Goal: Task Accomplishment & Management: Use online tool/utility

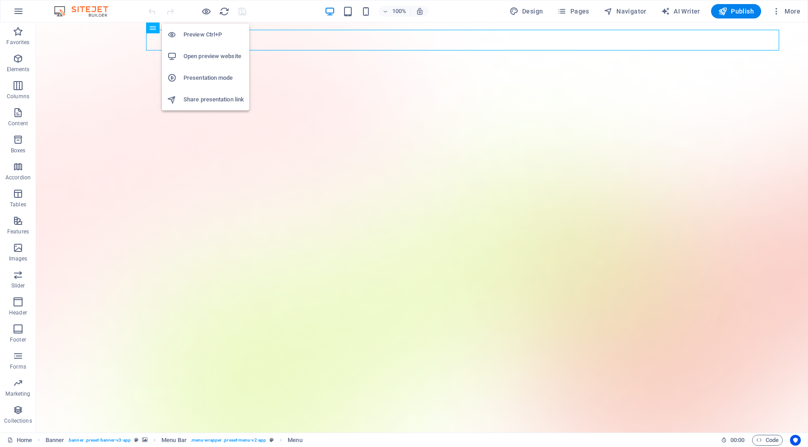
click at [207, 33] on h6 "Preview Ctrl+P" at bounding box center [213, 34] width 60 height 11
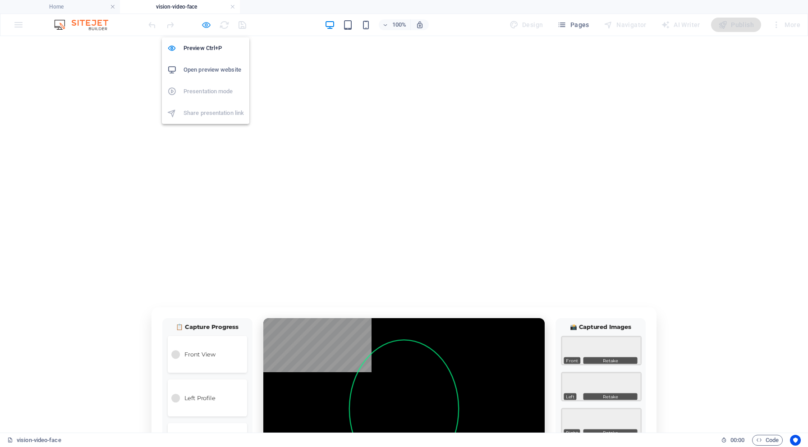
click at [206, 23] on icon "button" at bounding box center [206, 25] width 10 height 10
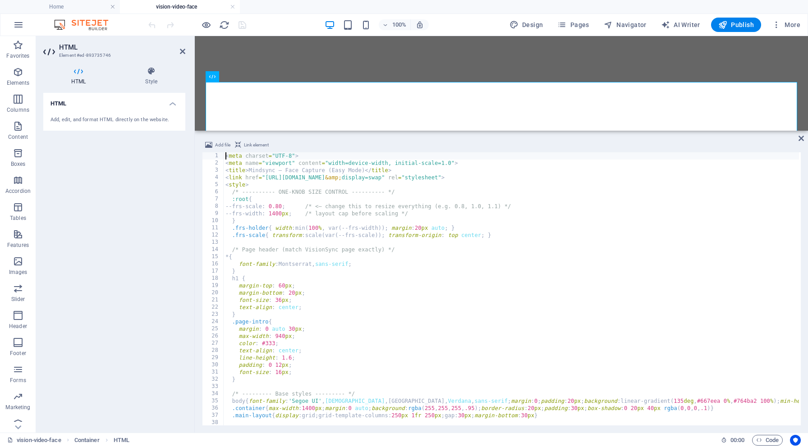
click at [340, 174] on div "< meta charset = "UTF-8" > < meta name = "viewport" content = "width=device-wid…" at bounding box center [608, 295] width 768 height 286
type textarea "<link href="[URL][DOMAIN_NAME]" rel="stylesheet">"
click at [675, 160] on input at bounding box center [700, 159] width 98 height 11
paste input ".retake-btn{position:absolute;right:8px;bottom:8px;background:rgba(0,0,0,.65);c…"
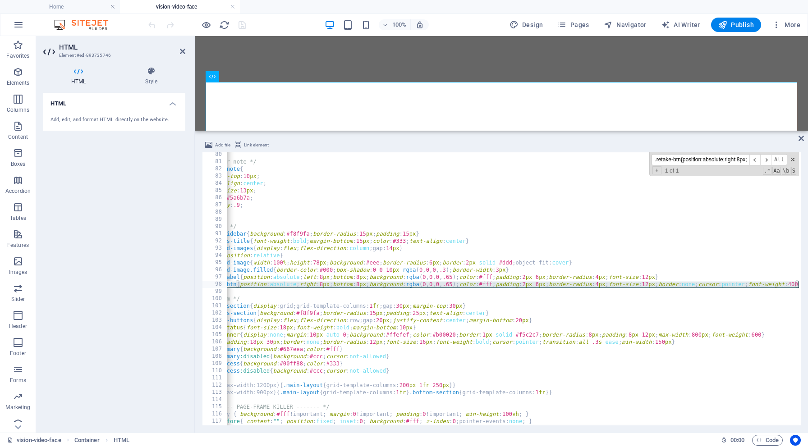
scroll to position [0, 35]
type input ".retake-btn{position:absolute;right:8px;bottom:8px;background:rgba(0,0,0,.65);c…"
click at [290, 288] on div "/* Mirror note */ .mirror-note { margin-top : 10 px ; text-align : center ; fon…" at bounding box center [576, 294] width 768 height 286
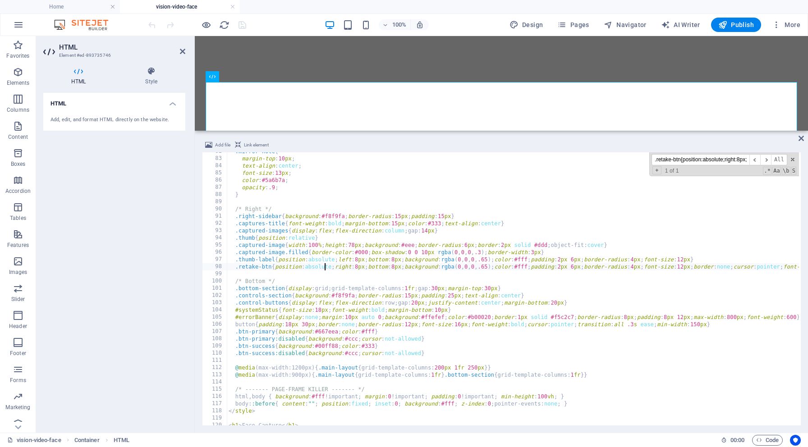
scroll to position [590, 0]
drag, startPoint x: 236, startPoint y: 266, endPoint x: 807, endPoint y: 270, distance: 571.0
click at [807, 270] on div "Add file Link element .retake-btn{position:absolute;right:8px;bottom:8px;backgr…" at bounding box center [501, 282] width 613 height 300
type textarea ".retake-btn{position:absolute;right:8px;bottom:8px;background:rgba(0,0,0,.65);c…"
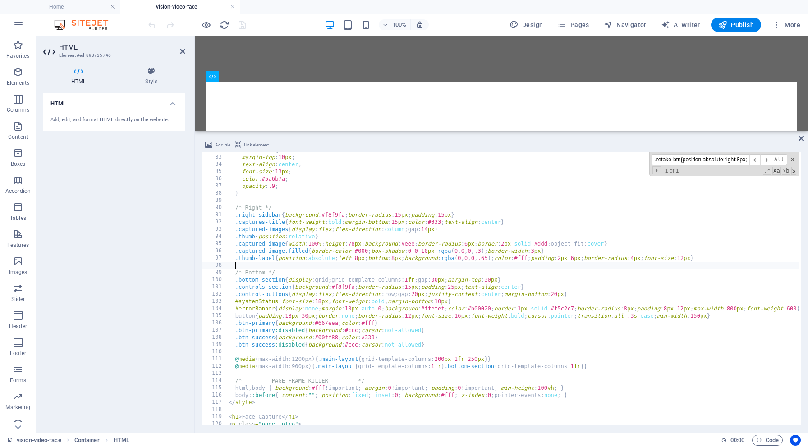
paste textarea ".retake-btn{position:absolute;right:8px;bottom:8px;background:rgba(0,0,0,.65);c…"
type textarea ".retake-btn{position:absolute;right:8px;bottom:8px;background:rgba(0,0,0,.65);c…"
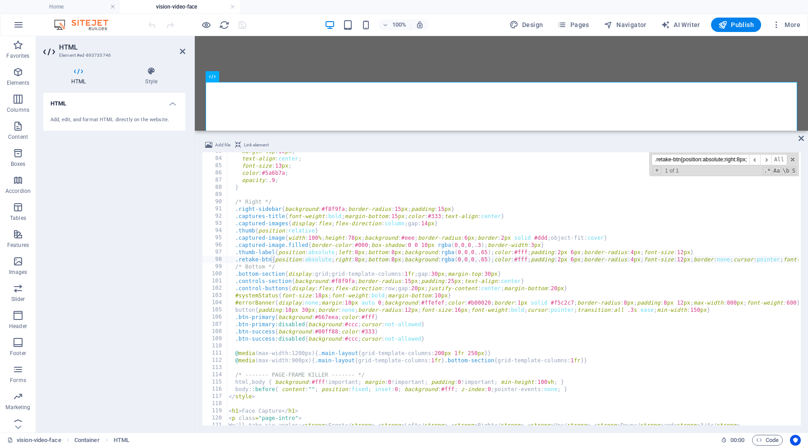
scroll to position [0, 0]
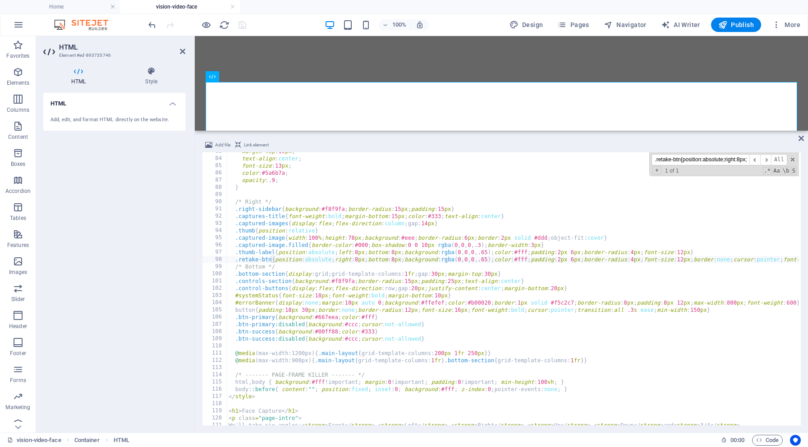
click at [619, 260] on div "margin-top : 10 px ; text-align : center ; font-size : 13 px ; color : #5a6b7a …" at bounding box center [655, 291] width 857 height 286
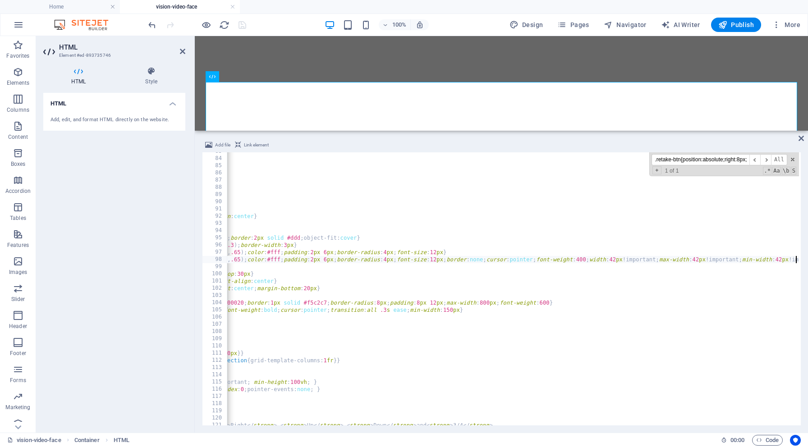
scroll to position [0, 247]
click at [619, 260] on div "margin-top : 10 px ; text-align : center ; font-size : 13 px ; color : #5a6b7a …" at bounding box center [408, 291] width 857 height 286
drag, startPoint x: 606, startPoint y: 258, endPoint x: 613, endPoint y: 258, distance: 6.8
click at [613, 258] on div "margin-top : 10 px ; text-align : center ; font-size : 13 px ; color : #5a6b7a …" at bounding box center [408, 291] width 857 height 286
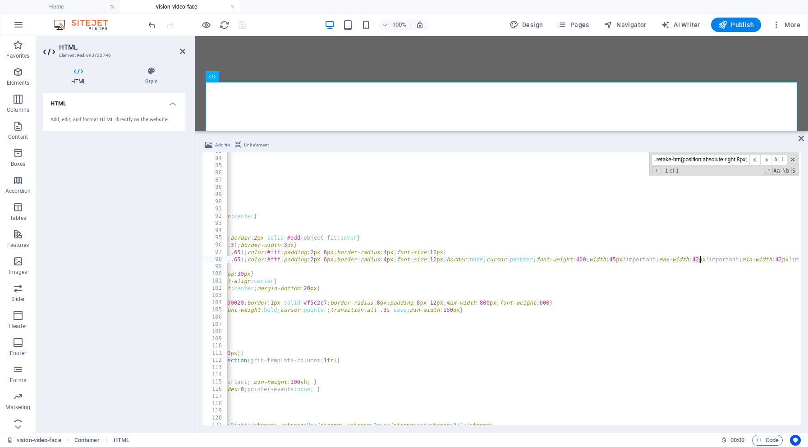
drag, startPoint x: 692, startPoint y: 258, endPoint x: 698, endPoint y: 258, distance: 5.9
click at [698, 258] on div "margin-top : 10 px ; text-align : center ; font-size : 13 px ; color : #5a6b7a …" at bounding box center [408, 291] width 857 height 286
drag, startPoint x: 779, startPoint y: 258, endPoint x: 784, endPoint y: 258, distance: 5.0
click at [784, 258] on div "margin-top : 10 px ; text-align : center ; font-size : 13 px ; color : #5a6b7a …" at bounding box center [408, 291] width 857 height 286
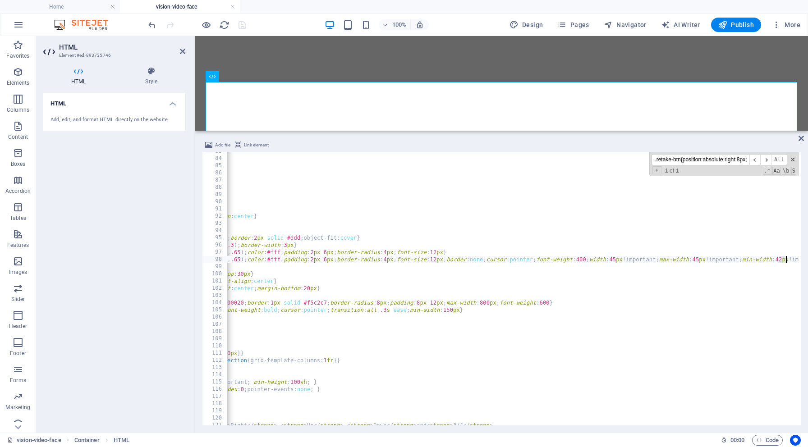
type textarea ".retake-btn{position:absolute;right:8px;bottom:8px;background:rgba(0,0,0,.65);c…"
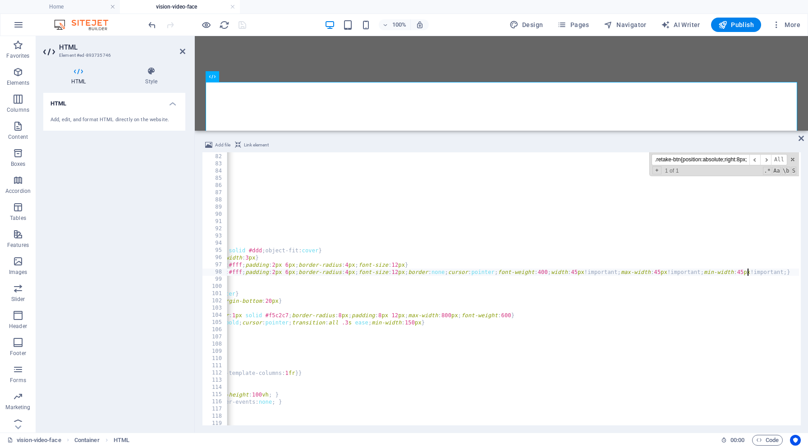
scroll to position [0, 283]
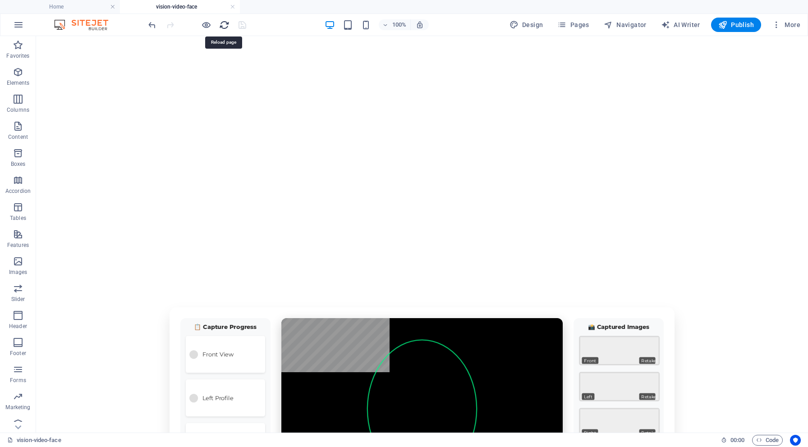
click at [228, 23] on icon "reload" at bounding box center [224, 25] width 10 height 10
click at [206, 68] on h6 "Open preview website" at bounding box center [213, 69] width 60 height 11
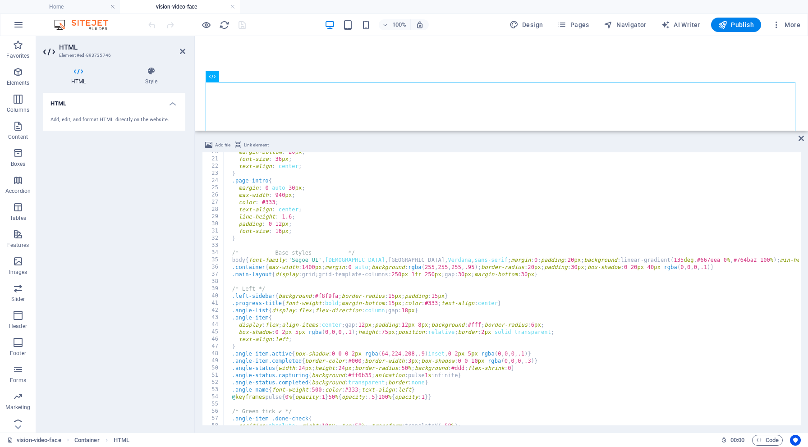
scroll to position [147, 0]
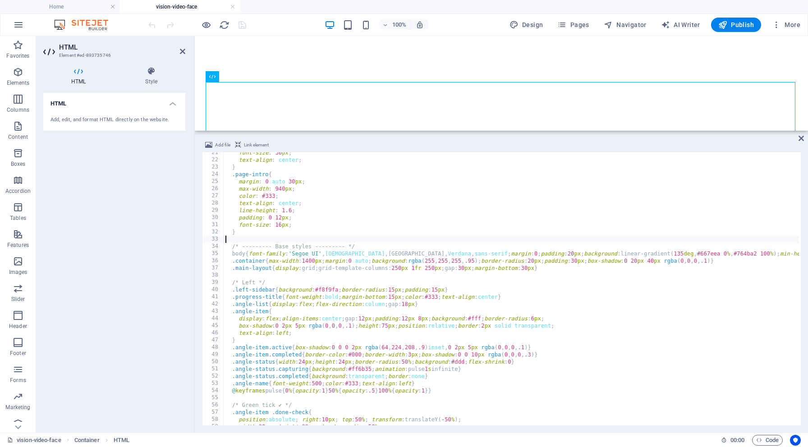
click at [653, 238] on div "font-size : 36 px ; text-align : center ; } .page-intro { margin : 0 auto 30 px…" at bounding box center [652, 292] width 857 height 286
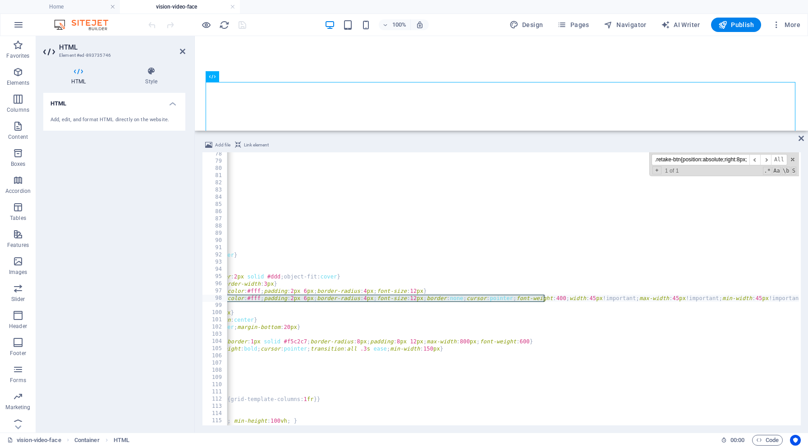
scroll to position [0, 285]
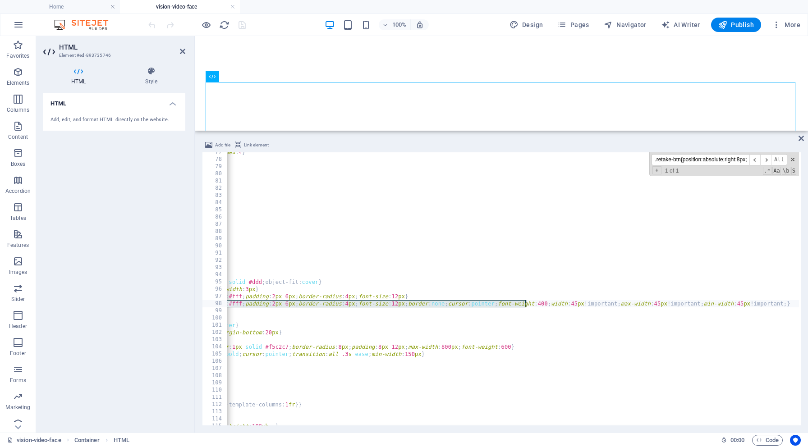
type input ".retake-btn{position:absolute;right:8px;bottom:8px;background:rgba(0,0,0,.65);c…"
drag, startPoint x: 656, startPoint y: 304, endPoint x: 662, endPoint y: 304, distance: 5.4
click at [662, 304] on div ".flash { position : absolute ; inset : 0 ; background : #fff ; opacity : 0 ; po…" at bounding box center [369, 292] width 857 height 286
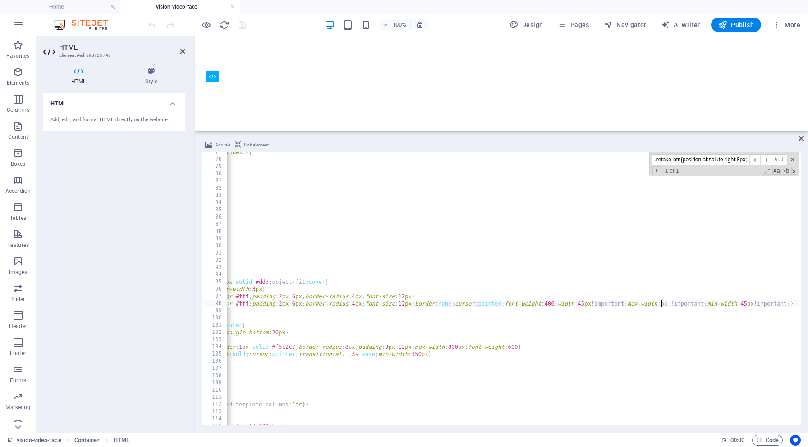
scroll to position [0, 59]
click at [582, 303] on div ".flash { position : absolute ; inset : 0 ; background : #fff ; opacity : 0 ; po…" at bounding box center [376, 292] width 857 height 286
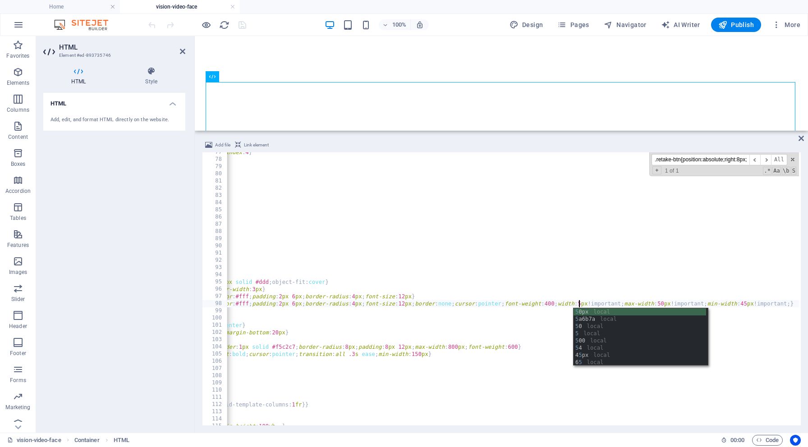
scroll to position [0, 52]
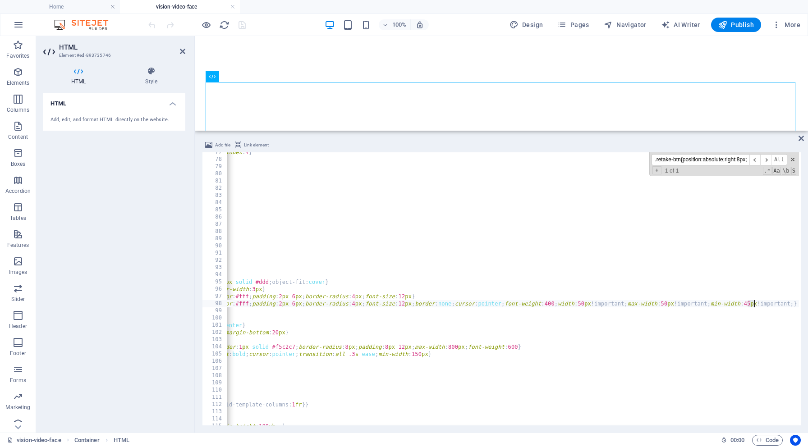
drag, startPoint x: 747, startPoint y: 303, endPoint x: 753, endPoint y: 303, distance: 5.9
click at [753, 303] on div ".flash { position : absolute ; inset : 0 ; background : #fff ; opacity : 0 ; po…" at bounding box center [376, 292] width 857 height 286
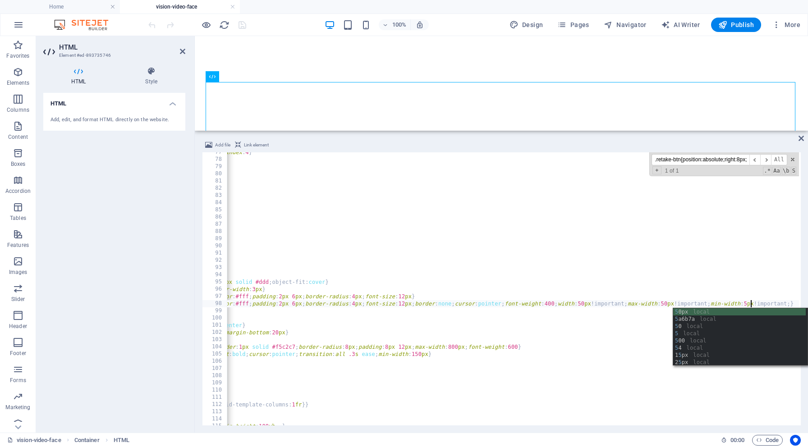
scroll to position [0, 66]
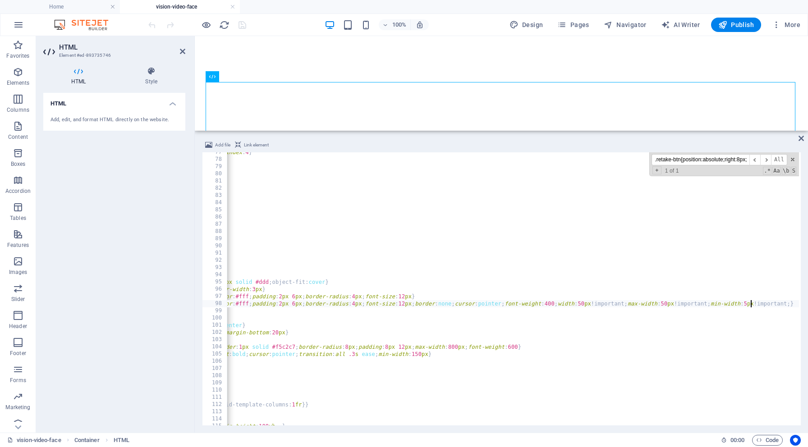
type textarea ".retake-btn{position:absolute;right:8px;bottom:8px;background:rgba(0,0,0,.65);c…"
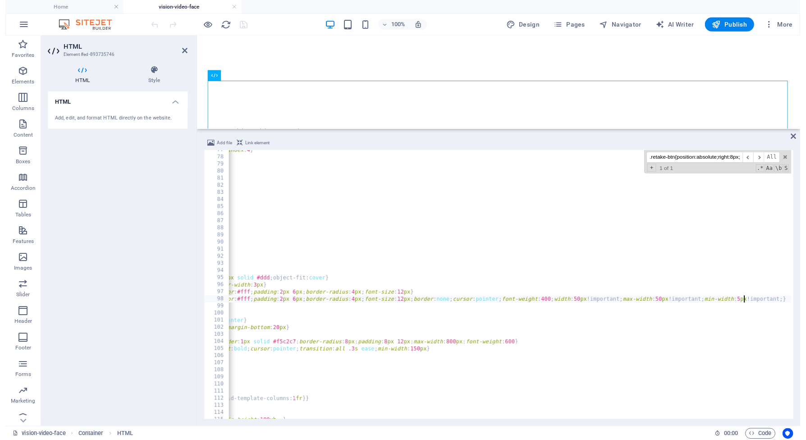
scroll to position [0, 66]
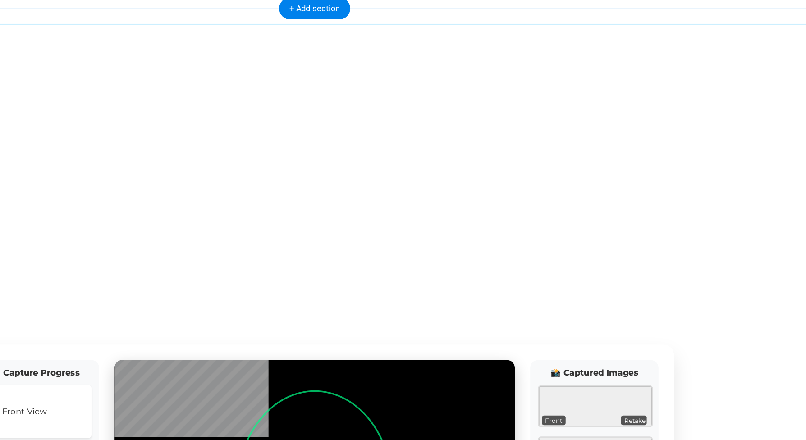
click at [190, 164] on div "Mindsync – Face Capture (Easy Mode) Face Capture We'll take six angles: Front ,…" at bounding box center [152, 426] width 770 height 525
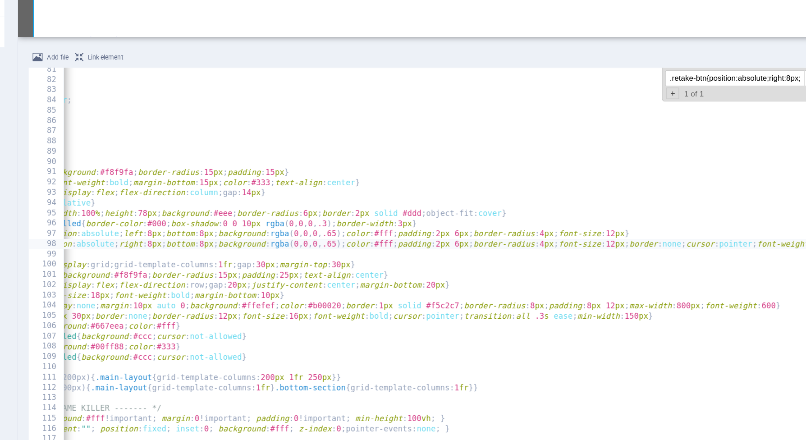
scroll to position [0, 122]
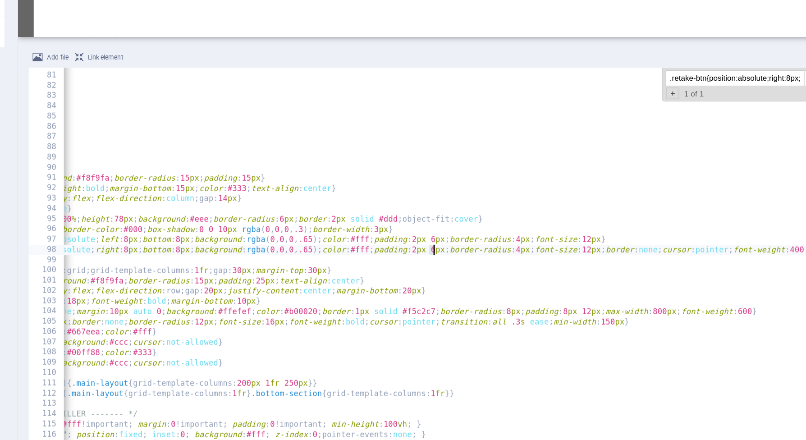
click at [304, 174] on div "/* Mirror note */ .mirror-note { margin-top : 10 px ; text-align : center ; fon…" at bounding box center [569, 283] width 857 height 286
type textarea ".retake-btn{position:absolute;right:8px;bottom:8px;background:rgba(0,0,0,.65);c…"
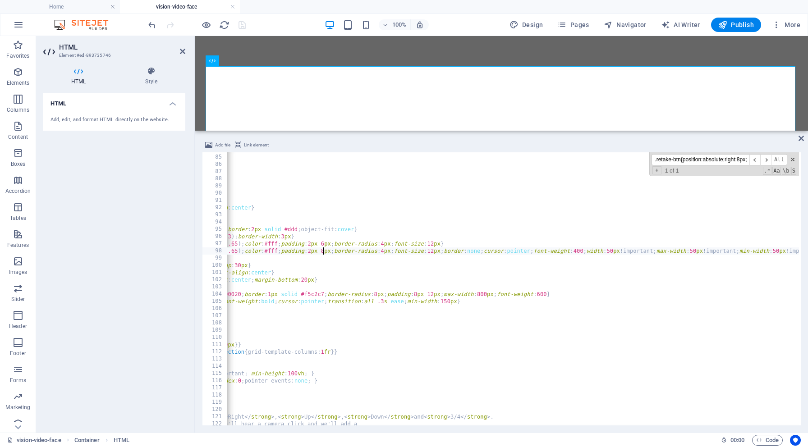
scroll to position [604, 0]
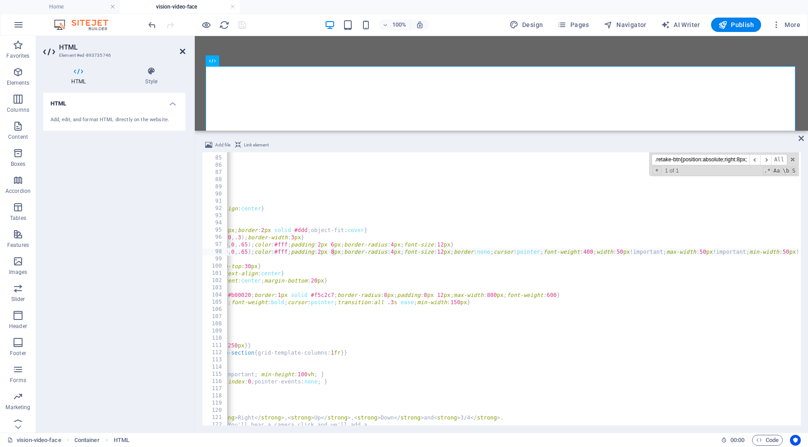
click at [183, 52] on icon at bounding box center [182, 51] width 5 height 7
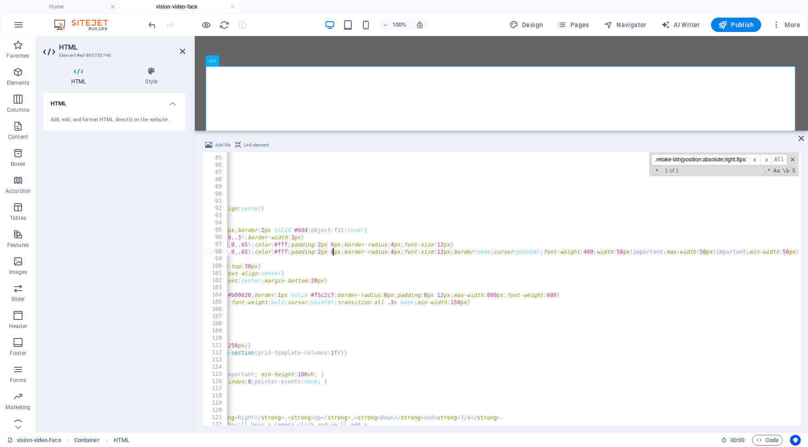
click at [620, 250] on div "text-align : center ; font-size : 13 px ; color : #5a6b7a ; opacity : .9 ; } /*…" at bounding box center [415, 290] width 857 height 286
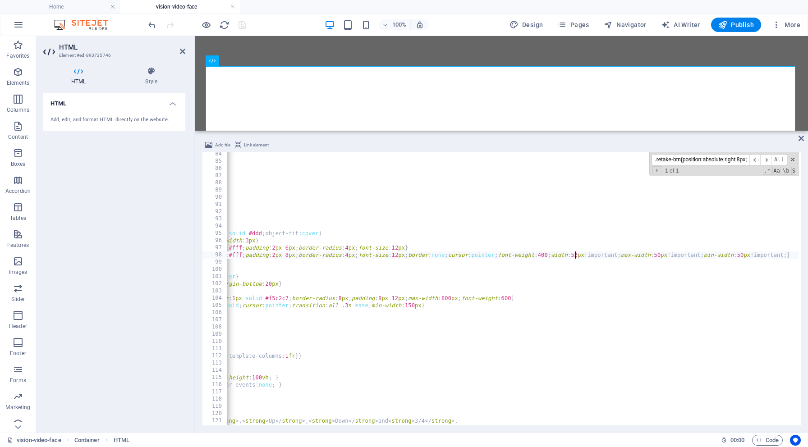
click at [660, 254] on div "text-align : center ; font-size : 13 px ; color : #5a6b7a ; opacity : .9 ; } /*…" at bounding box center [369, 294] width 857 height 286
click at [750, 255] on div "text-align : center ; font-size : 13 px ; color : #5a6b7a ; opacity : .9 ; } /*…" at bounding box center [373, 294] width 857 height 286
type textarea ".retake-btn{position:absolute;right:8px;bottom:8px;background:rgba(0,0,0,.65);c…"
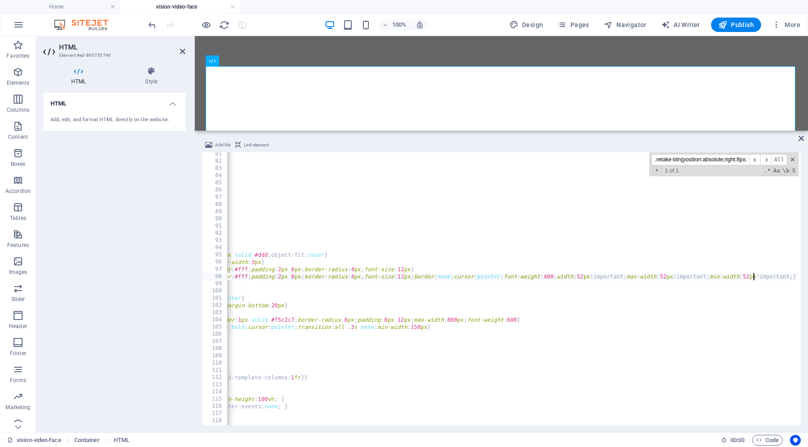
scroll to position [0, 286]
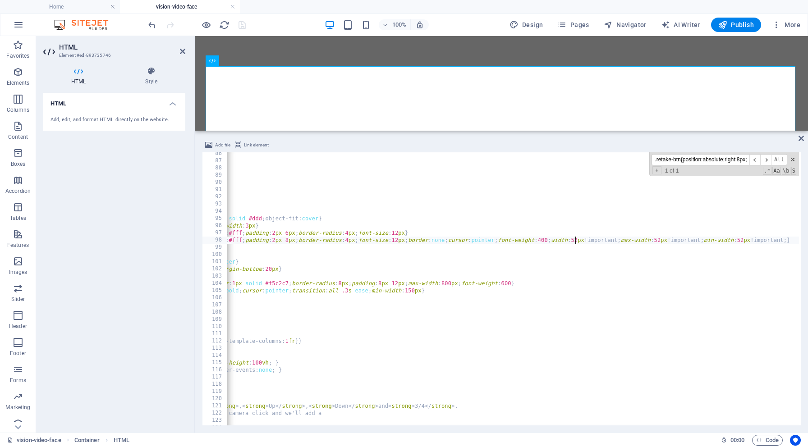
click at [575, 238] on div "color : #5a6b7a ; opacity : .9 ; } /* Right */ .right-sidebar { background : #f…" at bounding box center [369, 293] width 857 height 286
click at [664, 239] on div "color : #5a6b7a ; opacity : .9 ; } /* Right */ .right-sidebar { background : #f…" at bounding box center [373, 293] width 857 height 286
click at [750, 239] on div "color : #5a6b7a ; opacity : .9 ; } /* Right */ .right-sidebar { background : #f…" at bounding box center [373, 293] width 857 height 286
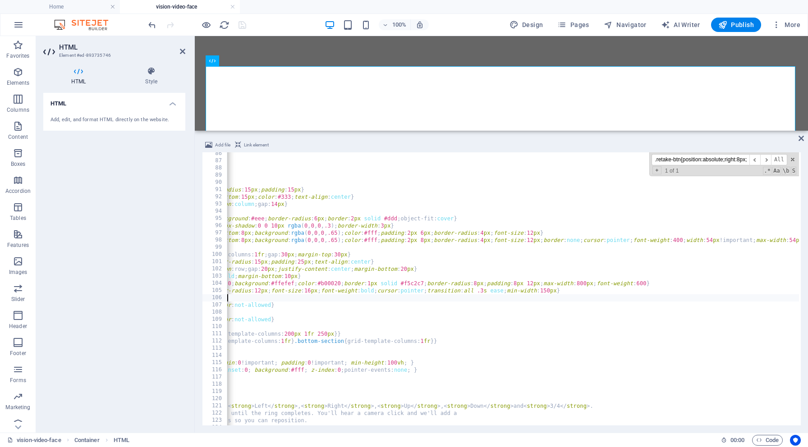
click at [681, 296] on div "color : #5a6b7a ; opacity : .9 ; } /* Right */ .right-sidebar { background : #f…" at bounding box center [505, 293] width 857 height 286
type textarea ".btn-primary{background:#667eea;color:#fff}"
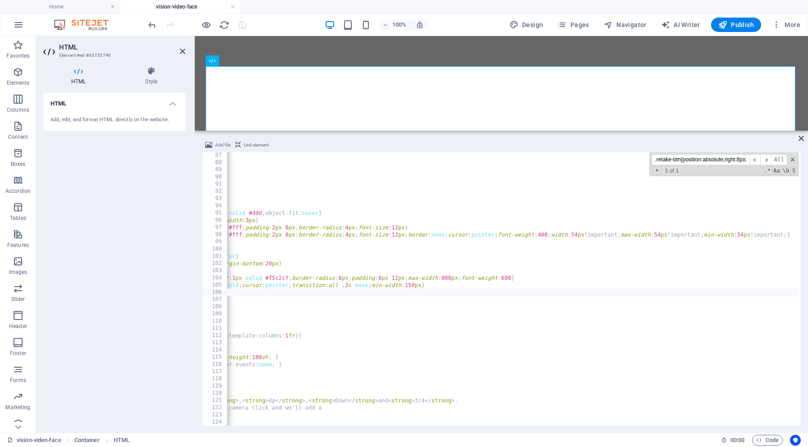
click at [574, 235] on div "opacity : .9 ; } /* Right */ .right-sidebar { background : #f8f9fa ; border-rad…" at bounding box center [369, 295] width 857 height 286
click at [664, 234] on div "opacity : .9 ; } /* Right */ .right-sidebar { background : #f8f9fa ; border-rad…" at bounding box center [373, 295] width 857 height 286
click at [749, 235] on div "opacity : .9 ; } /* Right */ .right-sidebar { background : #f8f9fa ; border-rad…" at bounding box center [373, 295] width 857 height 286
type textarea ".retake-btn{position:absolute;right:8px;bottom:8px;background:rgba(0,0,0,.65);c…"
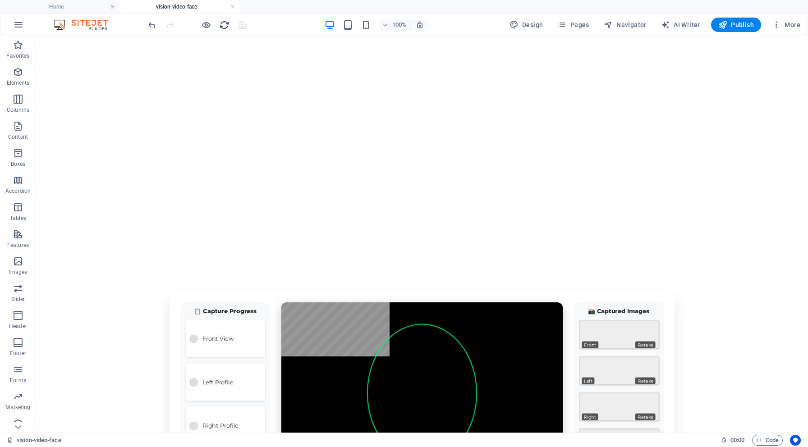
click at [226, 23] on icon "reload" at bounding box center [224, 25] width 10 height 10
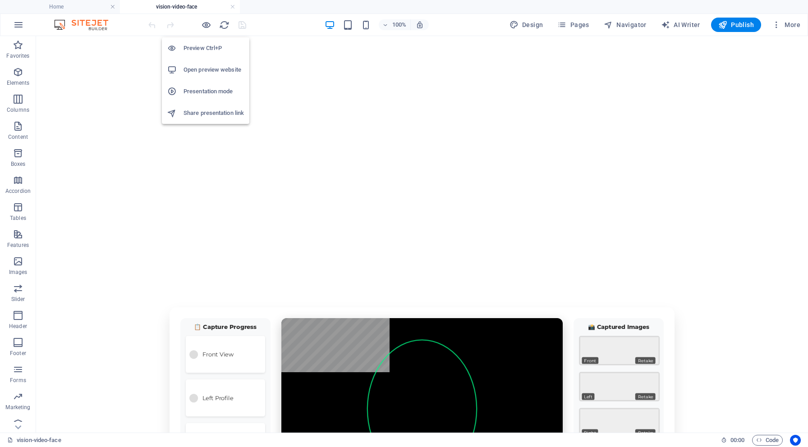
click at [207, 65] on h6 "Open preview website" at bounding box center [213, 69] width 60 height 11
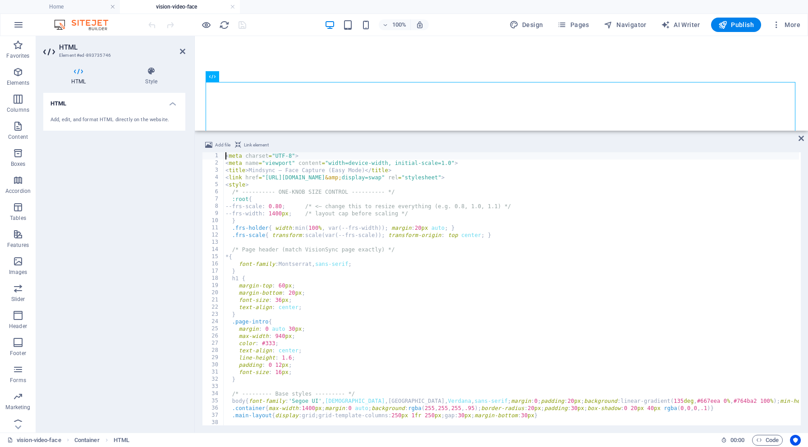
click at [257, 165] on div "< meta charset = "UTF-8" > < meta name = "viewport" content = "width=device-wid…" at bounding box center [652, 295] width 857 height 286
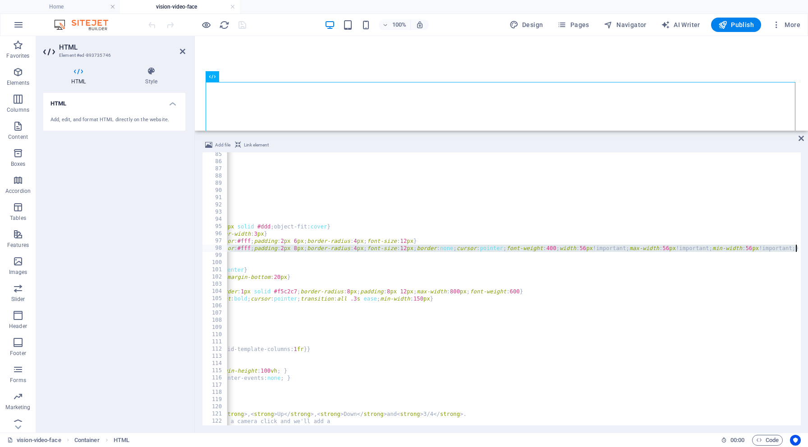
scroll to position [0, 285]
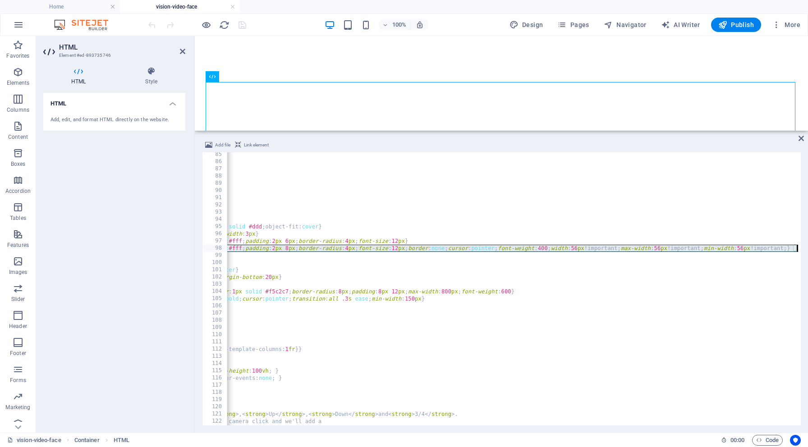
drag, startPoint x: 236, startPoint y: 249, endPoint x: 806, endPoint y: 251, distance: 570.1
click at [265, 219] on div "font-size : 13 px ; color : #5a6b7a ; opacity : .9 ; } /* Right */ .right-sideb…" at bounding box center [369, 294] width 857 height 286
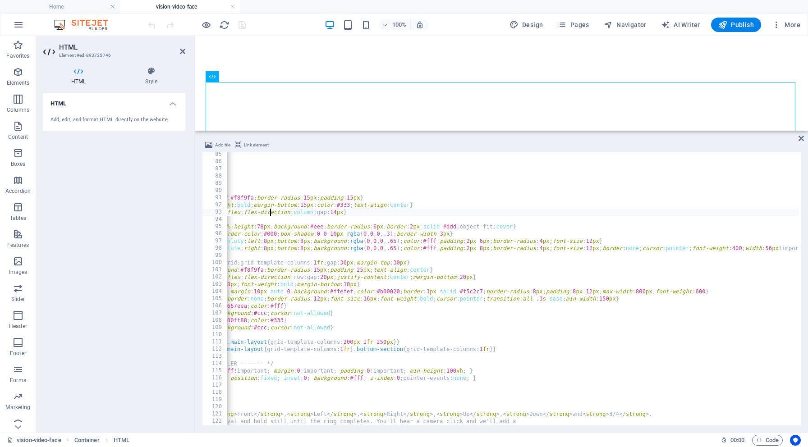
click at [271, 213] on div "font-size : 13 px ; color : #5a6b7a ; opacity : .9 ; } /* Right */ .right-sideb…" at bounding box center [564, 294] width 857 height 286
type textarea "}); </script>"
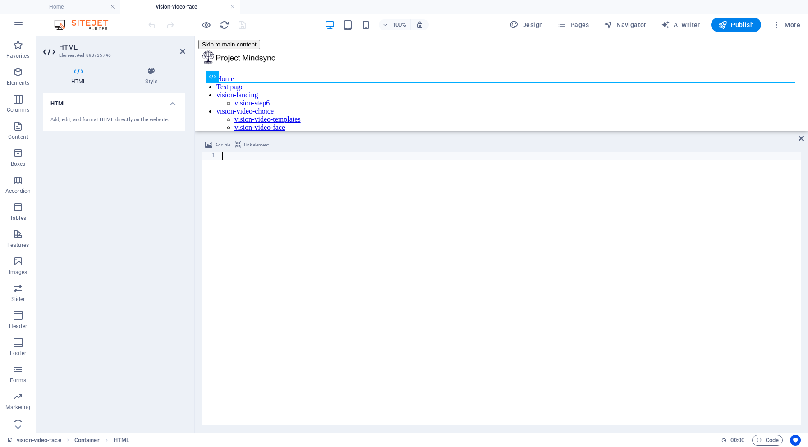
click at [233, 162] on div at bounding box center [510, 296] width 580 height 288
paste textarea "</script>"
type textarea "</script>"
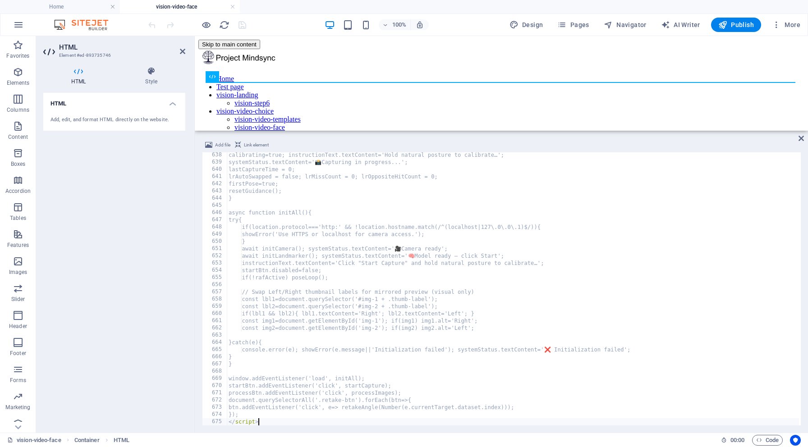
scroll to position [4594, 0]
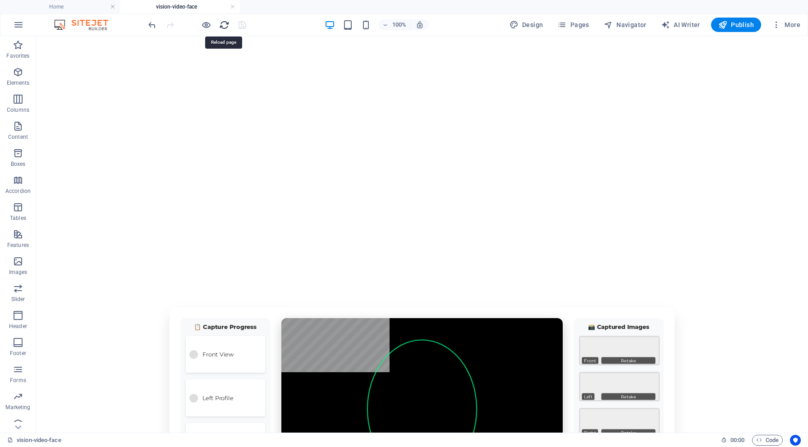
click at [227, 24] on icon "reload" at bounding box center [224, 25] width 10 height 10
click at [196, 70] on h6 "Open preview website" at bounding box center [213, 69] width 60 height 11
click at [202, 72] on h6 "Open preview website" at bounding box center [213, 69] width 60 height 11
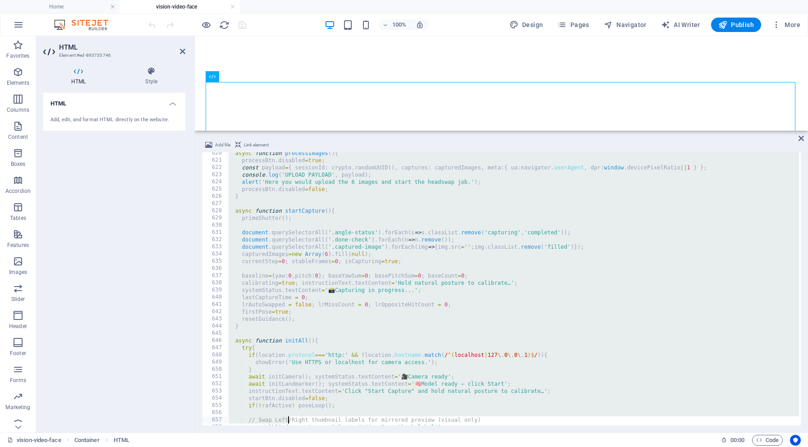
scroll to position [4596, 0]
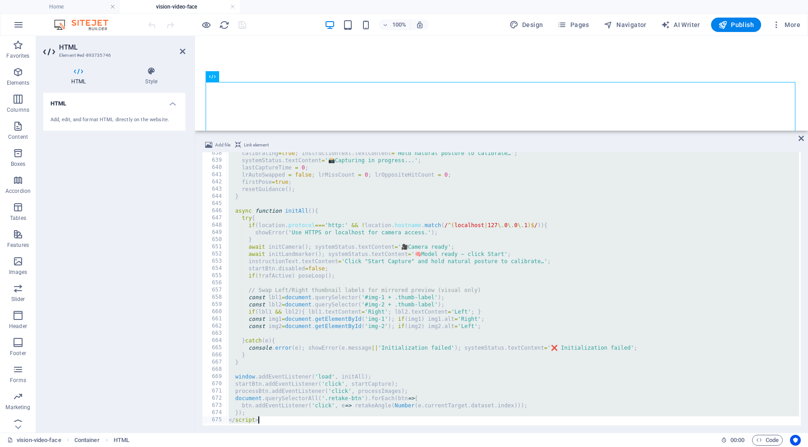
drag, startPoint x: 226, startPoint y: 156, endPoint x: 289, endPoint y: 447, distance: 297.1
click at [289, 433] on section "Favorites Elements Columns Content Boxes Accordion Tables Features Images Slide…" at bounding box center [404, 234] width 808 height 397
type textarea "}); </script>"
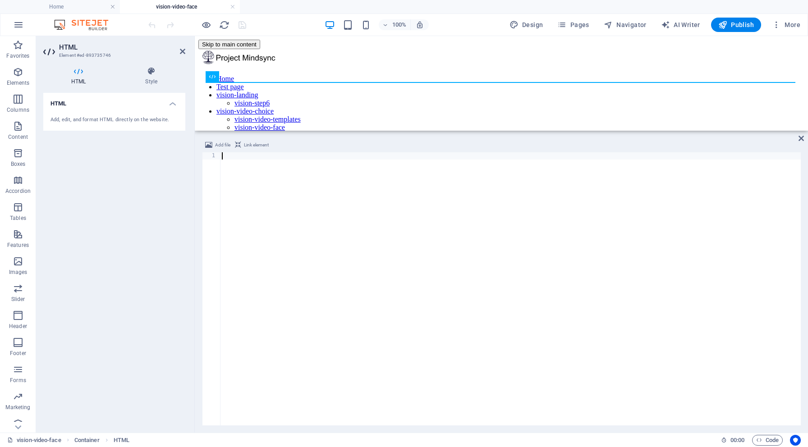
click at [241, 156] on div at bounding box center [510, 296] width 580 height 288
paste textarea "</script>"
type textarea "</script>"
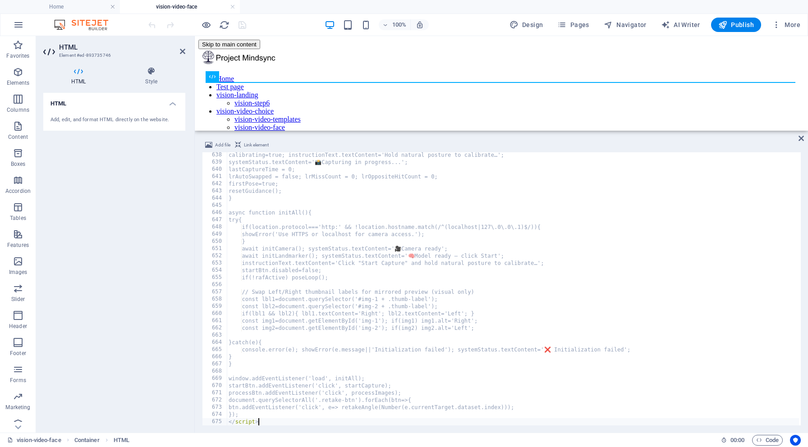
scroll to position [4594, 0]
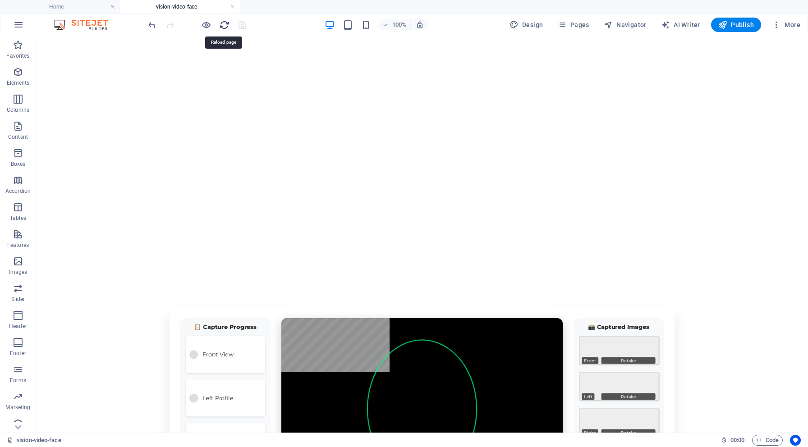
click at [221, 24] on icon "reload" at bounding box center [224, 25] width 10 height 10
click at [206, 69] on h6 "Open preview website" at bounding box center [213, 69] width 60 height 11
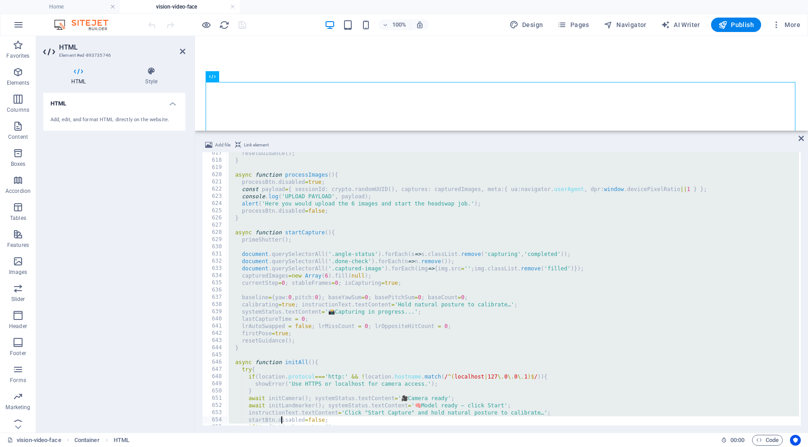
scroll to position [4596, 0]
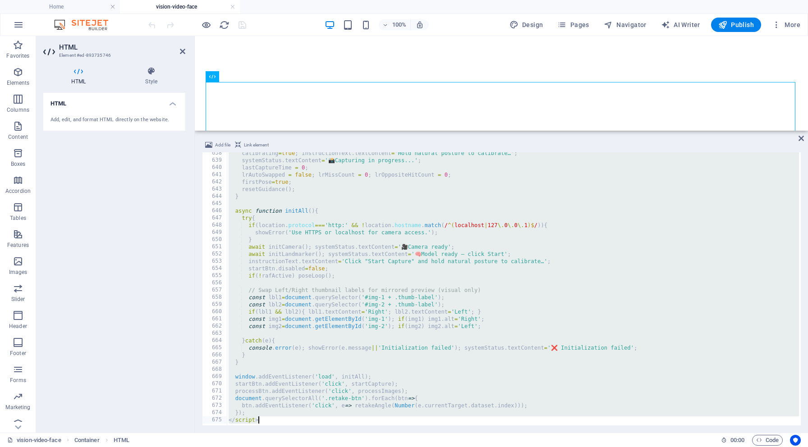
drag, startPoint x: 226, startPoint y: 154, endPoint x: 281, endPoint y: 447, distance: 297.7
click at [281, 433] on section "Favorites Elements Columns Content Boxes Accordion Tables Features Images Slide…" at bounding box center [404, 234] width 808 height 397
type textarea "}); </script>"
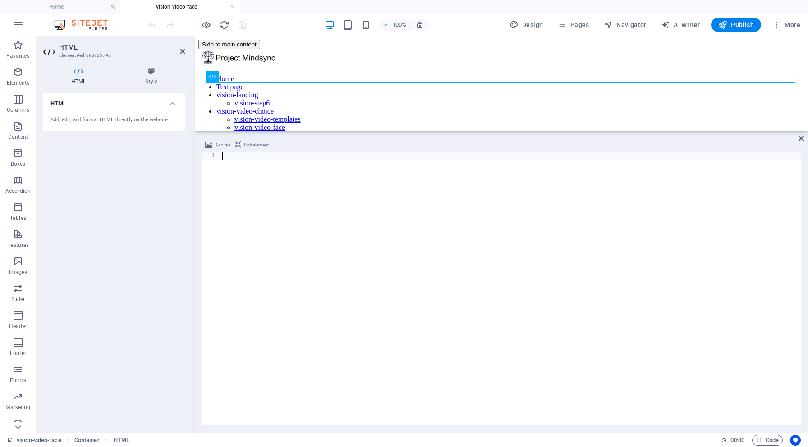
click at [234, 160] on div at bounding box center [510, 296] width 580 height 288
paste textarea "</script>"
type textarea "</script>"
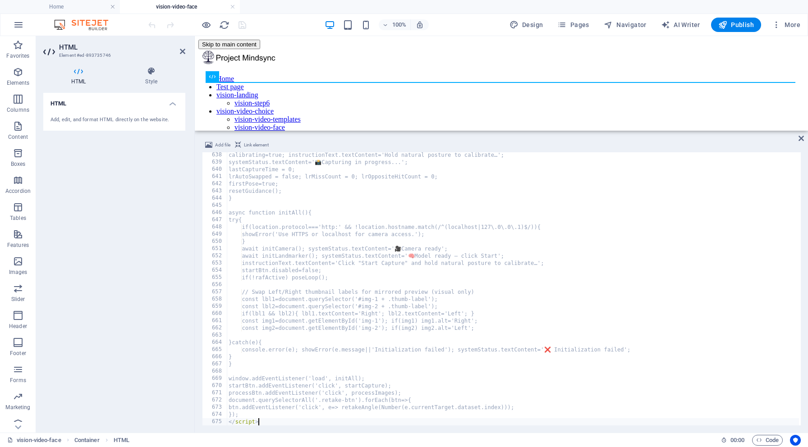
scroll to position [4594, 0]
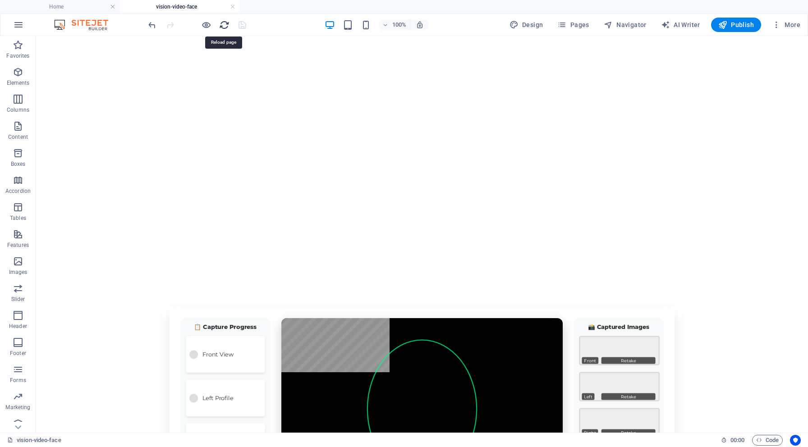
click at [220, 26] on icon "reload" at bounding box center [224, 25] width 10 height 10
click at [203, 68] on h6 "Open preview website" at bounding box center [213, 69] width 60 height 11
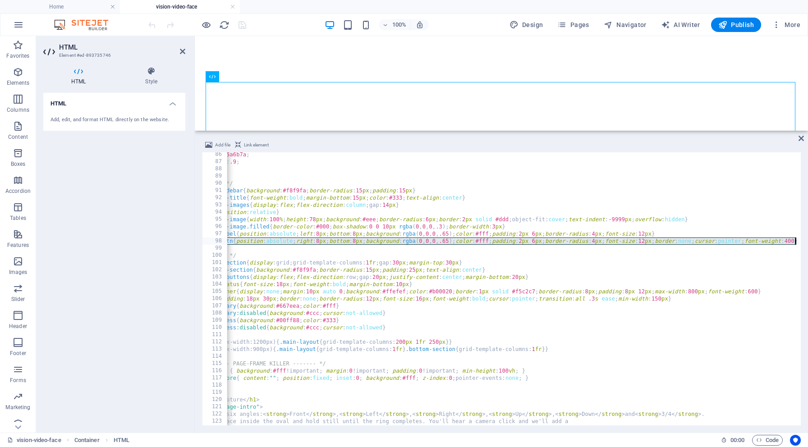
scroll to position [0, 39]
drag, startPoint x: 236, startPoint y: 241, endPoint x: 805, endPoint y: 239, distance: 568.7
click at [805, 239] on div "Add file Link element <meta charset="UTF-8"> 86 87 88 89 90 91 92 93 94 95 96 9…" at bounding box center [501, 282] width 613 height 300
paste textarea "8px;border-radius:4px;font-size:12px;border:none;cursor:pointer;font-weight:400…"
type textarea ".retake-btn{position:absolute;right:8px;bottom:8px;background:rgba(0,0,0,.65);c…"
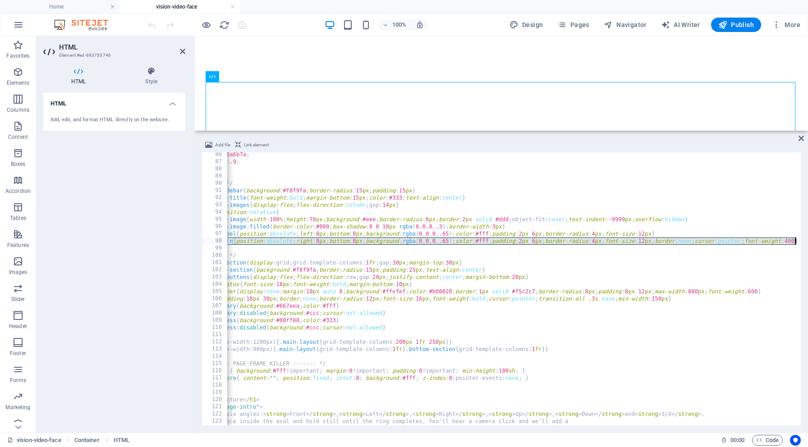
scroll to position [0, 285]
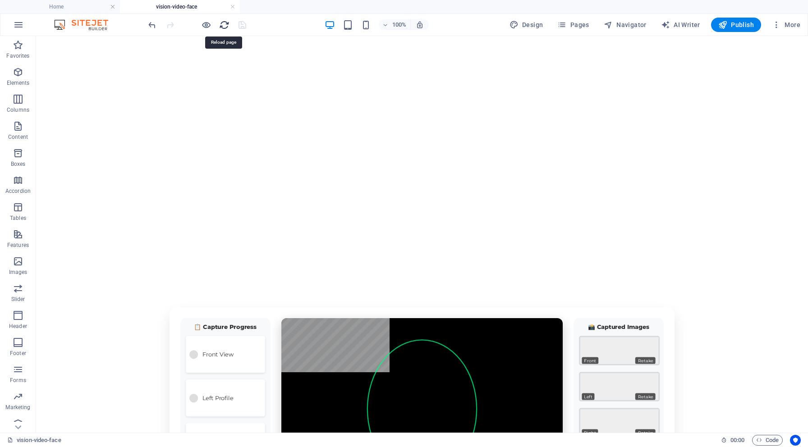
click at [223, 21] on icon "reload" at bounding box center [224, 25] width 10 height 10
click at [200, 70] on h6 "Open preview website" at bounding box center [213, 69] width 60 height 11
click at [205, 67] on h6 "Open preview website" at bounding box center [213, 69] width 60 height 11
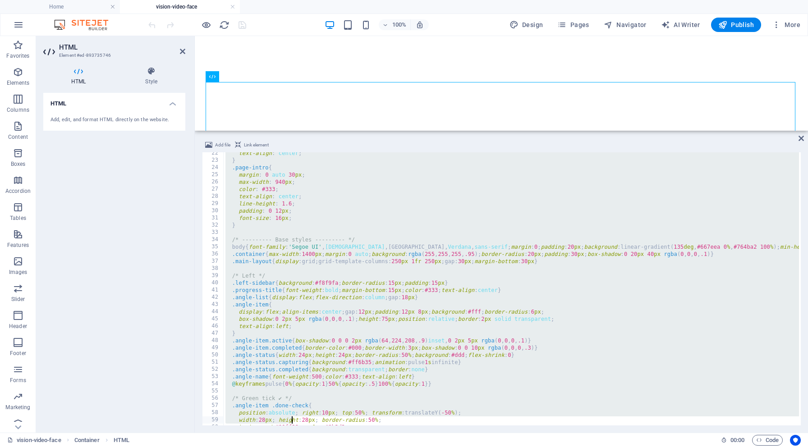
drag, startPoint x: 227, startPoint y: 154, endPoint x: 292, endPoint y: 447, distance: 300.1
click at [292, 433] on section "Favorites Elements Columns Content Boxes Accordion Tables Features Images Slide…" at bounding box center [404, 234] width 808 height 397
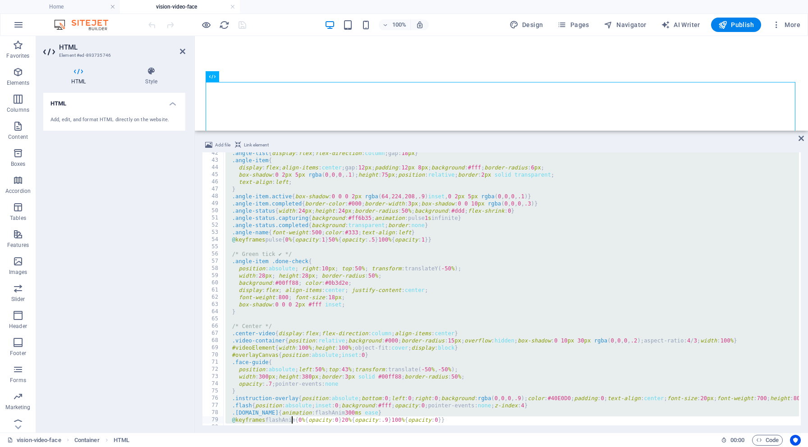
type textarea "}); </script>"
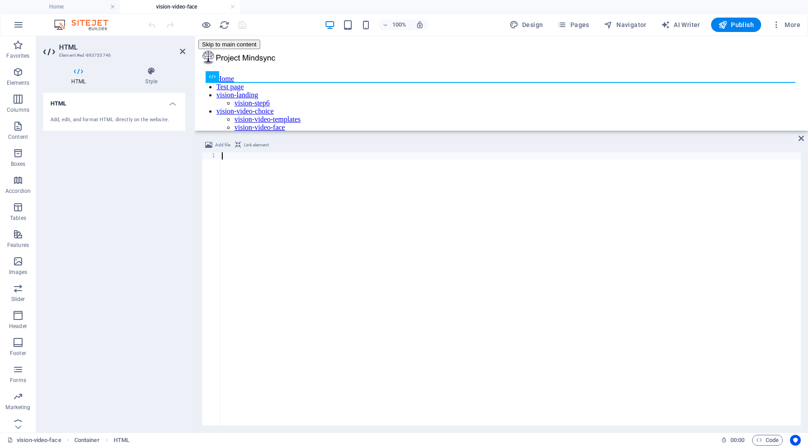
paste textarea "</script>"
type textarea "</script>"
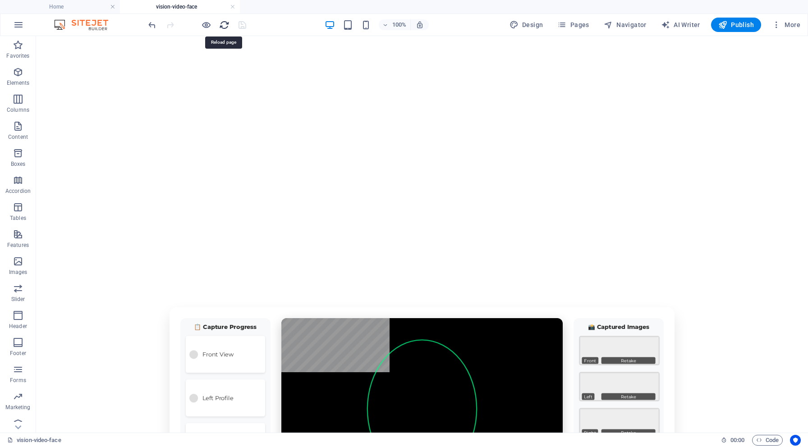
click at [224, 22] on icon "reload" at bounding box center [224, 25] width 10 height 10
click at [206, 73] on h6 "Open preview website" at bounding box center [213, 69] width 60 height 11
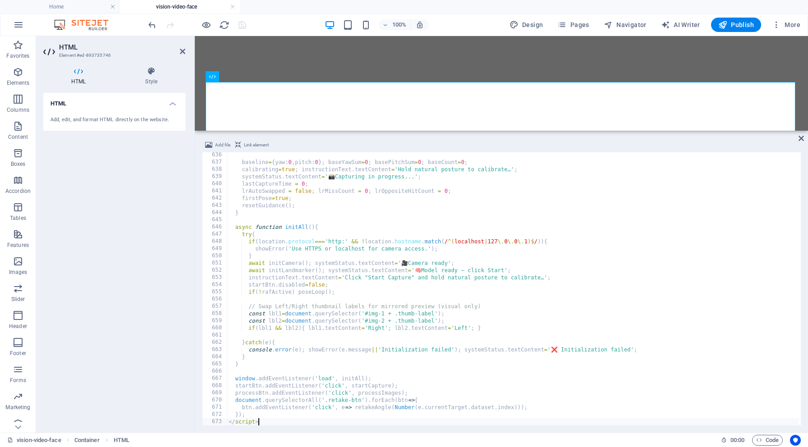
click at [244, 165] on div "baseline = { yaw : 0 , pitch : 0 } ; baseYawSum = 0 ; basePitchSum = 0 ; baseCo…" at bounding box center [611, 294] width 768 height 286
type textarea "}); </script>"
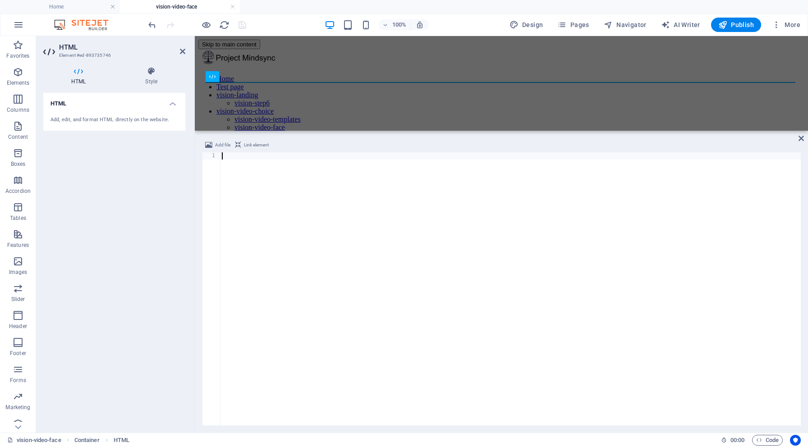
click at [227, 156] on div at bounding box center [510, 296] width 580 height 288
paste textarea "</script>"
type textarea "</script>"
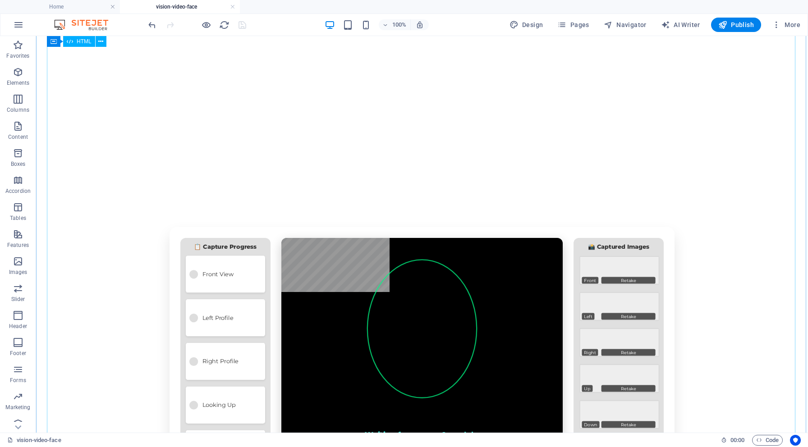
scroll to position [80, 0]
click at [219, 23] on icon "reload" at bounding box center [224, 25] width 10 height 10
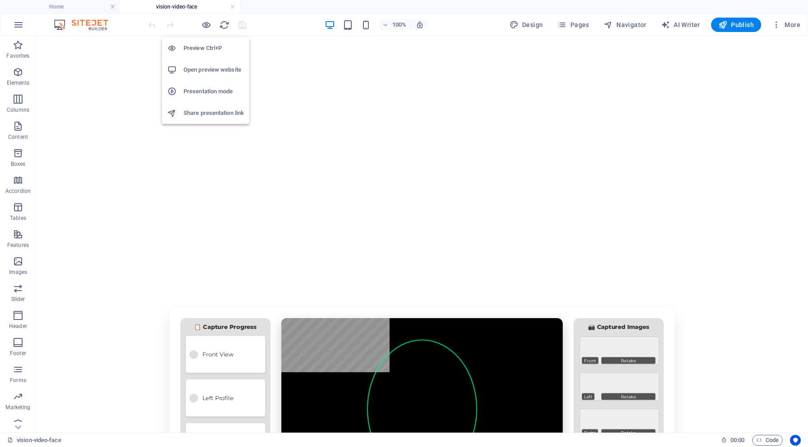
scroll to position [0, 0]
click at [206, 69] on h6 "Open preview website" at bounding box center [213, 69] width 60 height 11
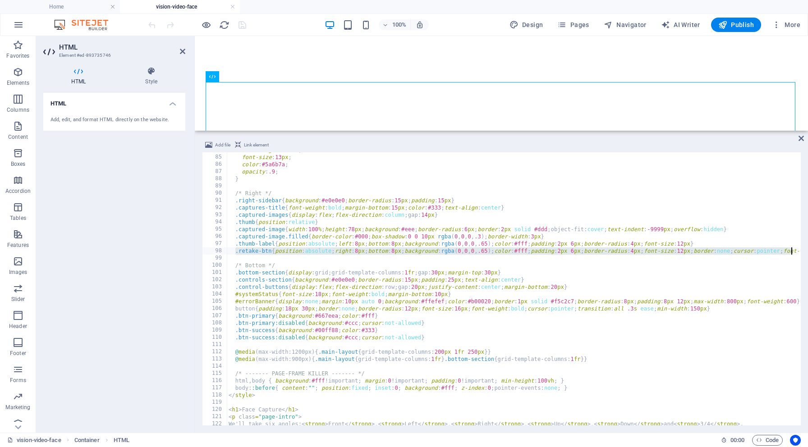
scroll to position [0, 39]
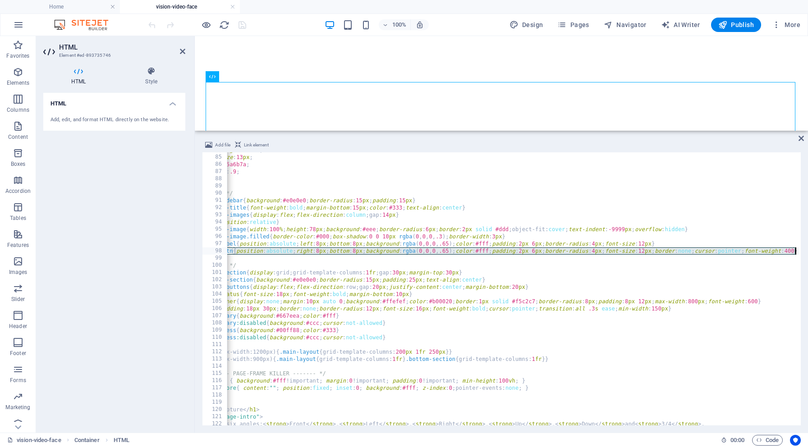
drag, startPoint x: 236, startPoint y: 251, endPoint x: 807, endPoint y: 248, distance: 571.5
click at [807, 248] on div "Add file Link element <meta charset="UTF-8"> 84 85 86 87 88 89 90 91 92 93 94 9…" at bounding box center [501, 282] width 613 height 300
paste textarea "8px;border-radius:4px;font-size:12px;border:none;cursor:pointer;font-weight:400…"
type textarea ".retake-btn{position:absolute;right:8px;bottom:8px;background:rgba(0,0,0,.65);c…"
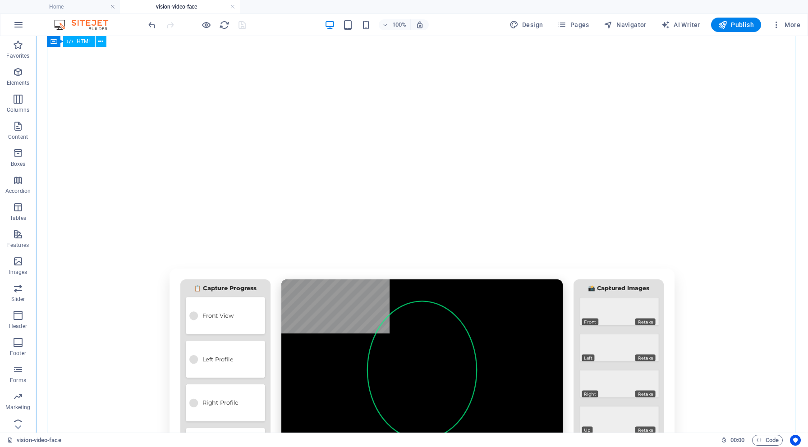
scroll to position [30, 0]
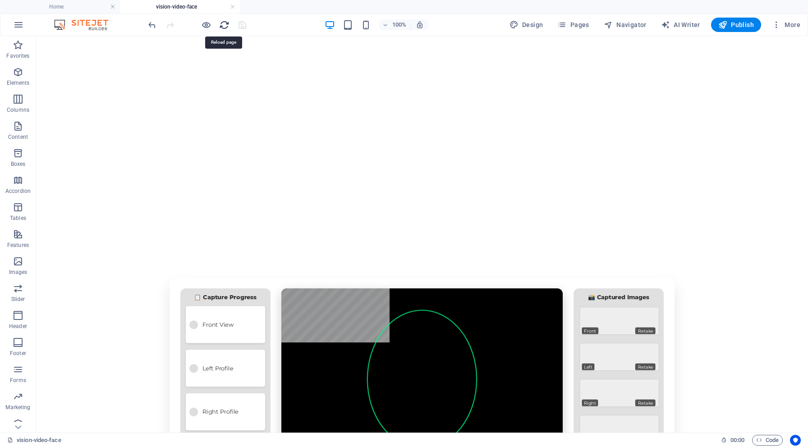
click at [221, 24] on icon "reload" at bounding box center [224, 25] width 10 height 10
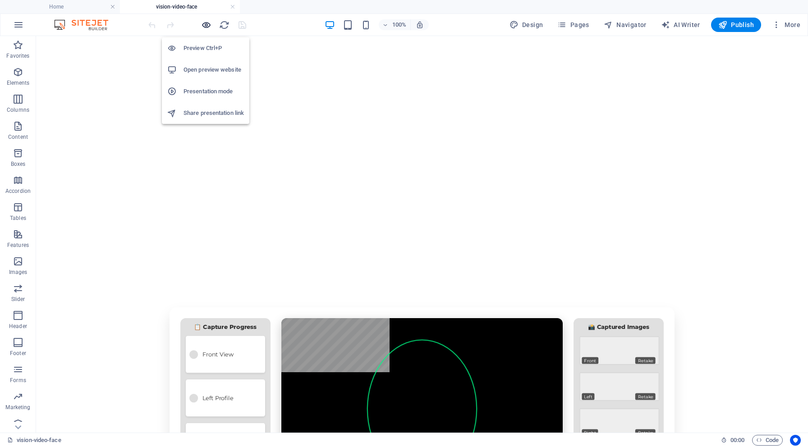
scroll to position [0, 0]
click at [207, 66] on h6 "Open preview website" at bounding box center [213, 69] width 60 height 11
